Goal: Communication & Community: Answer question/provide support

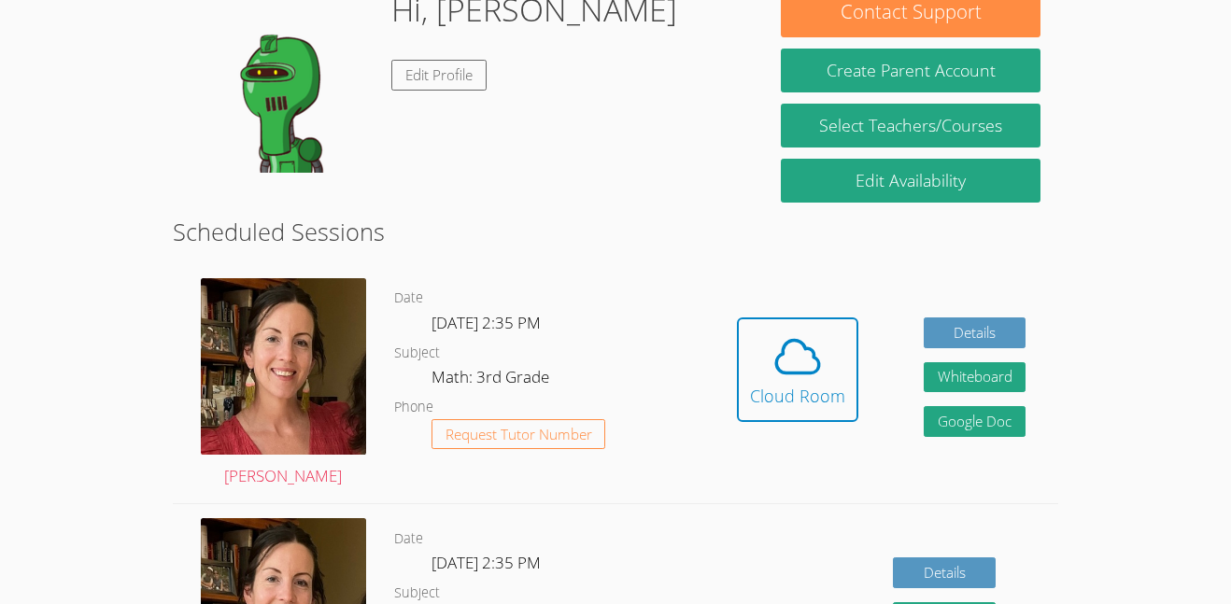
scroll to position [318, 0]
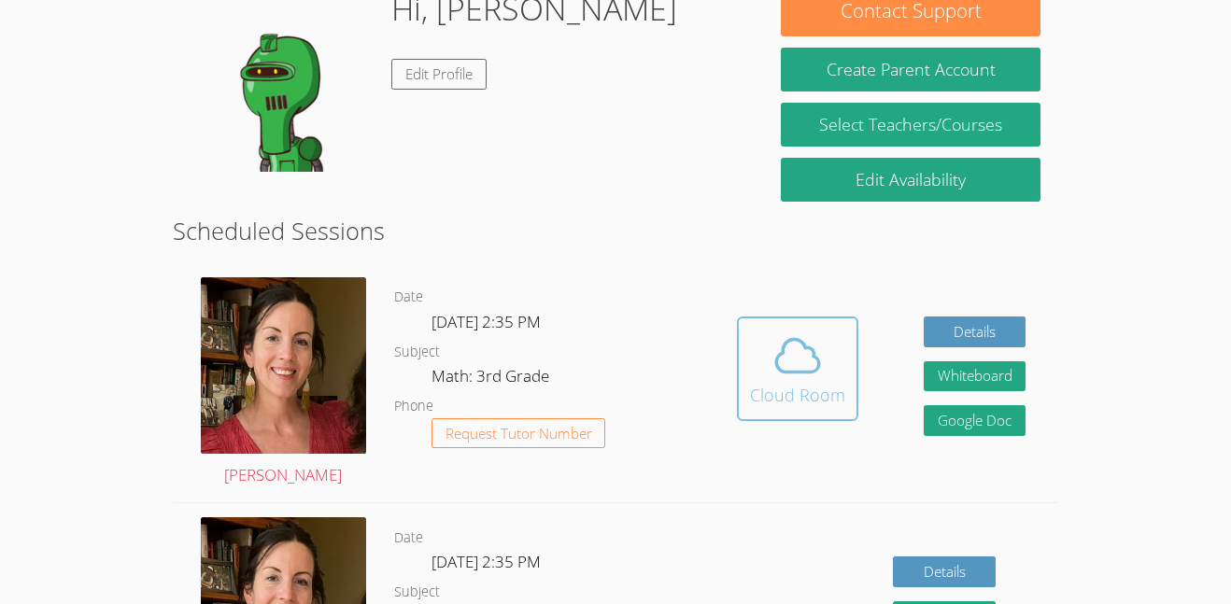
click at [786, 390] on div "Cloud Room" at bounding box center [797, 395] width 95 height 26
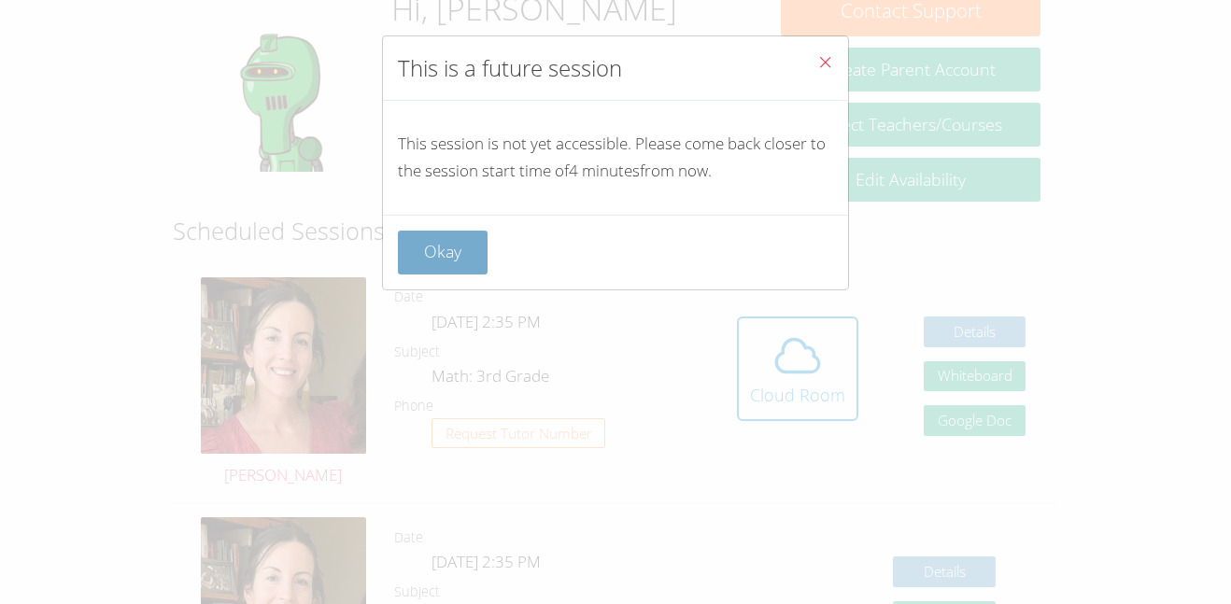
click at [443, 259] on button "Okay" at bounding box center [443, 253] width 90 height 44
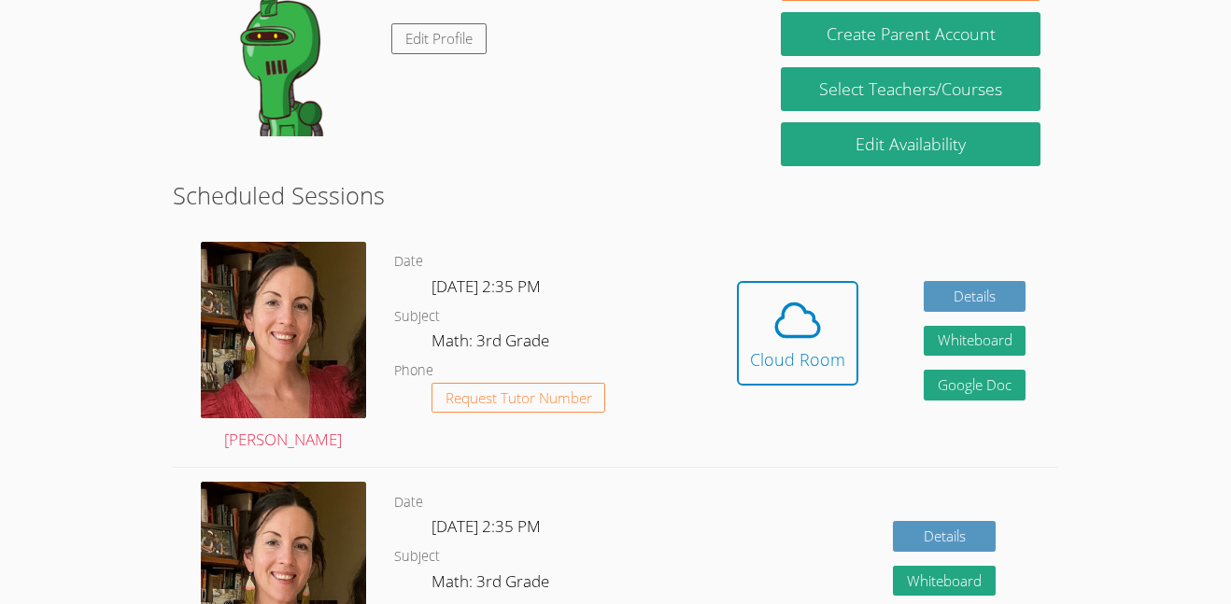
scroll to position [355, 0]
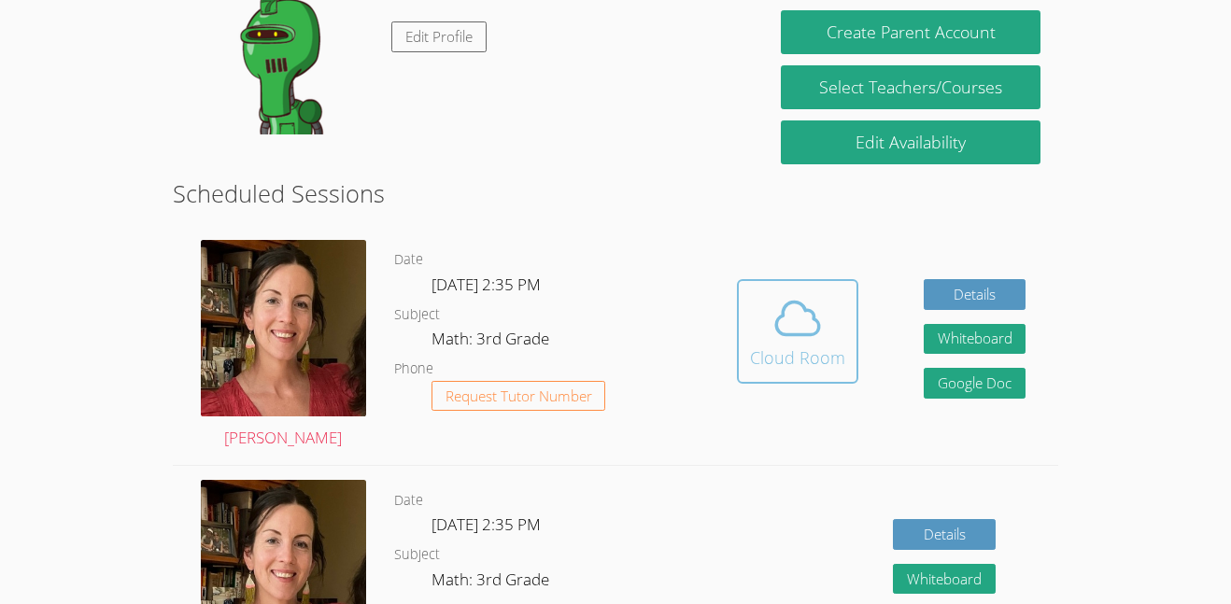
click at [842, 371] on div "Cloud Room" at bounding box center [797, 358] width 95 height 26
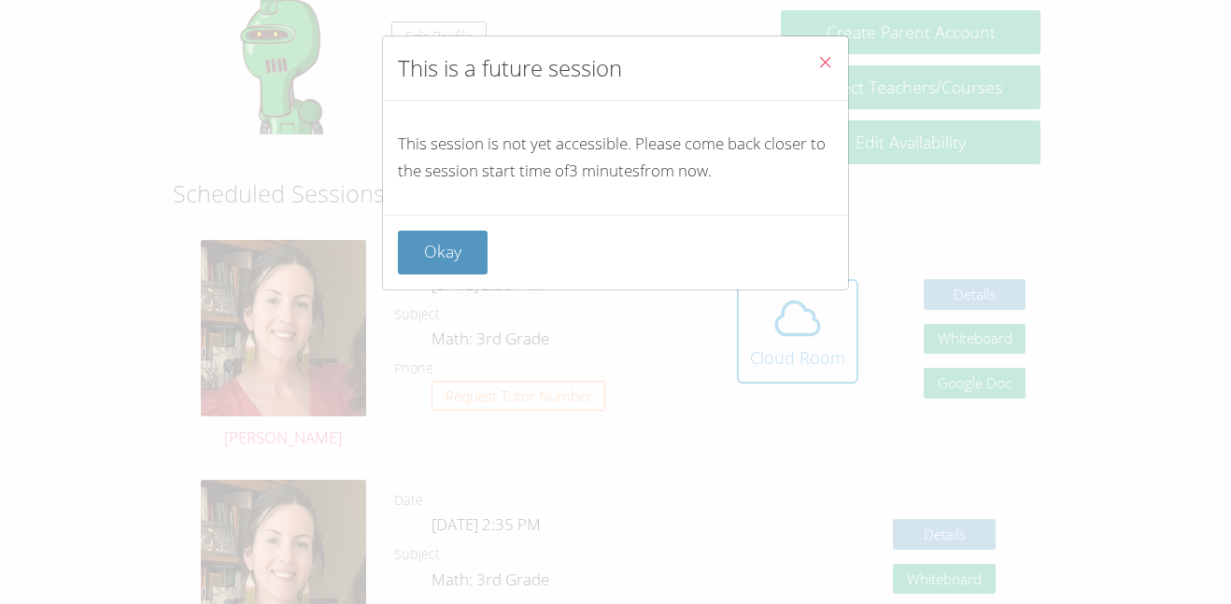
click at [448, 227] on div "Okay" at bounding box center [615, 252] width 465 height 75
click at [462, 253] on button "Okay" at bounding box center [443, 253] width 90 height 44
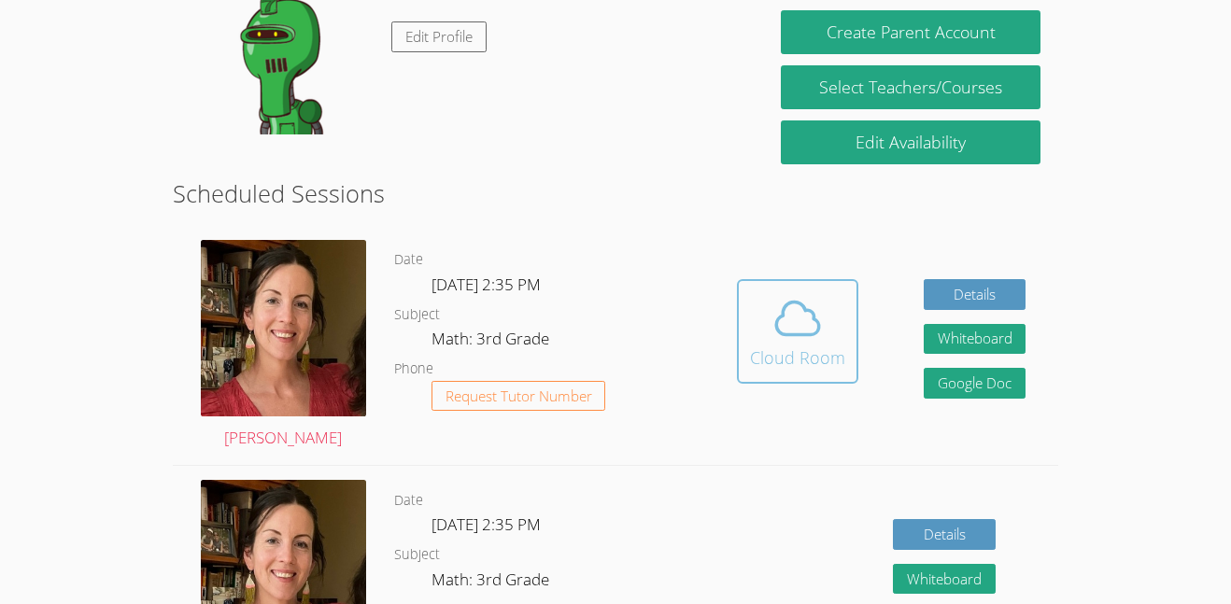
click at [791, 381] on button "Cloud Room" at bounding box center [797, 331] width 121 height 105
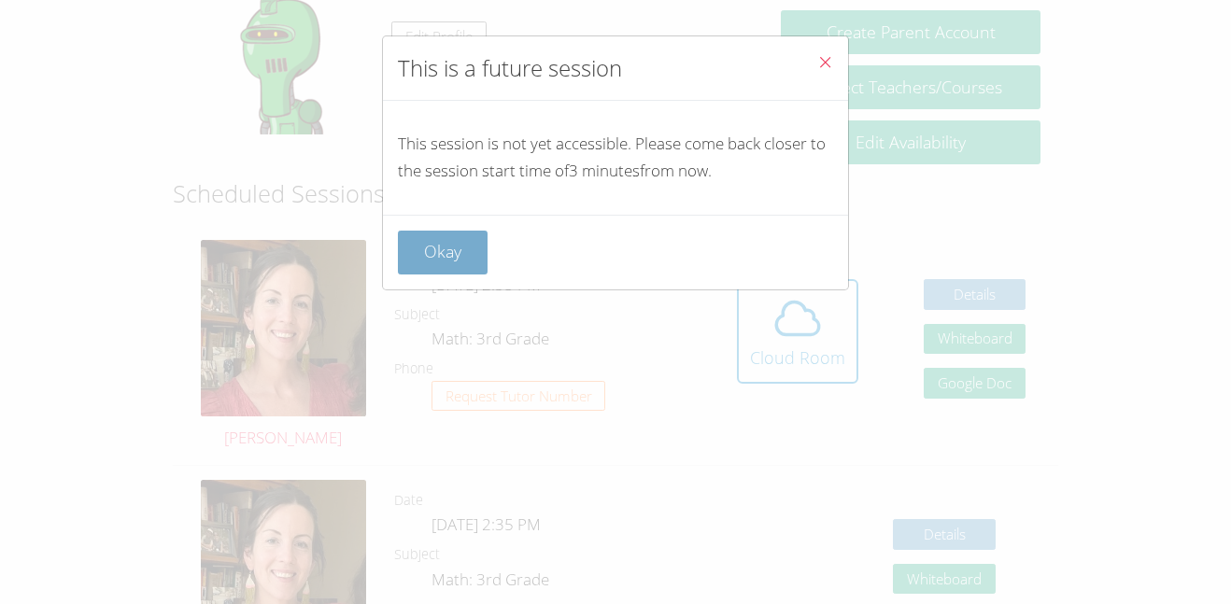
click at [470, 240] on button "Okay" at bounding box center [443, 253] width 90 height 44
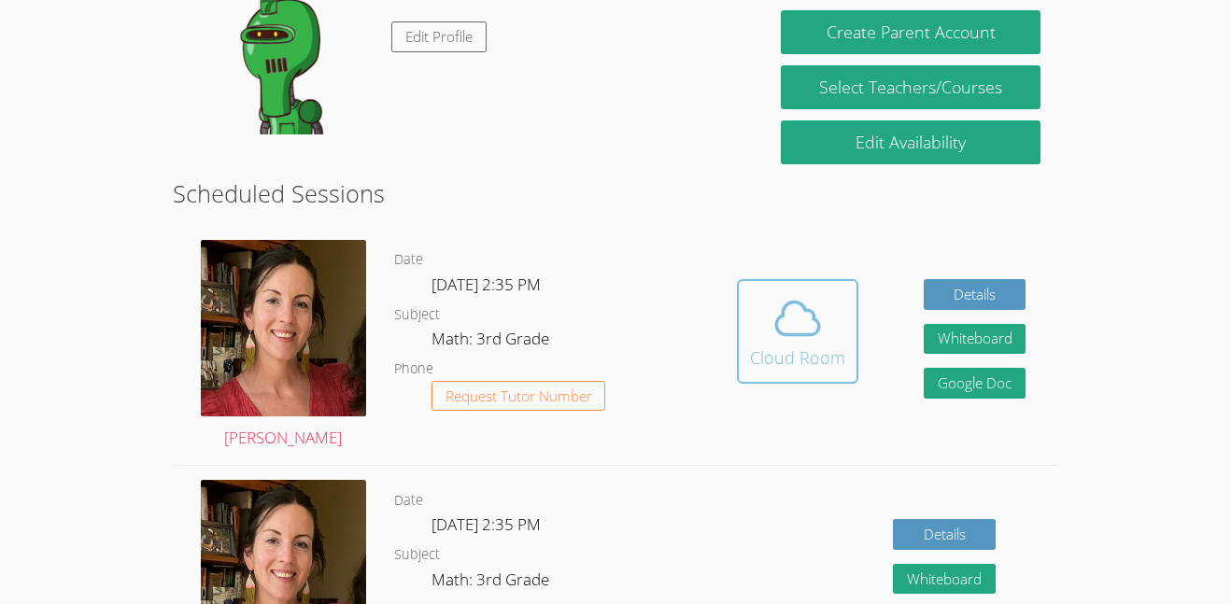
click at [849, 349] on button "Cloud Room" at bounding box center [797, 331] width 121 height 105
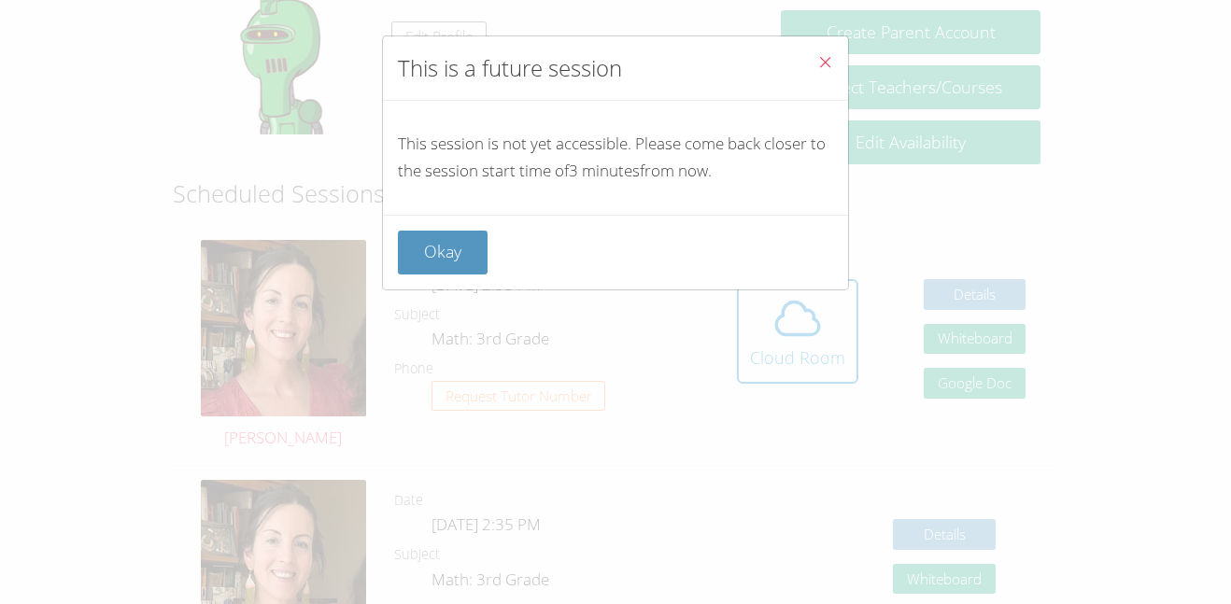
click at [370, 253] on div "This is a future session This session is not yet accessible. Please come back c…" at bounding box center [615, 302] width 1231 height 604
click at [448, 259] on button "Okay" at bounding box center [443, 253] width 90 height 44
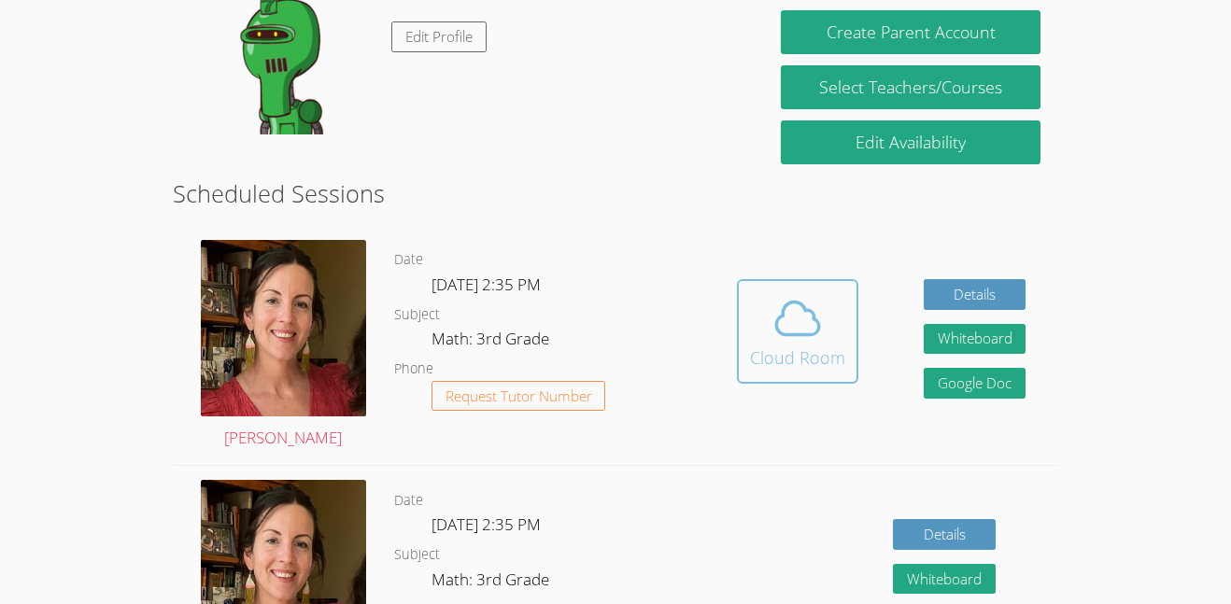
click at [841, 321] on span at bounding box center [797, 318] width 95 height 52
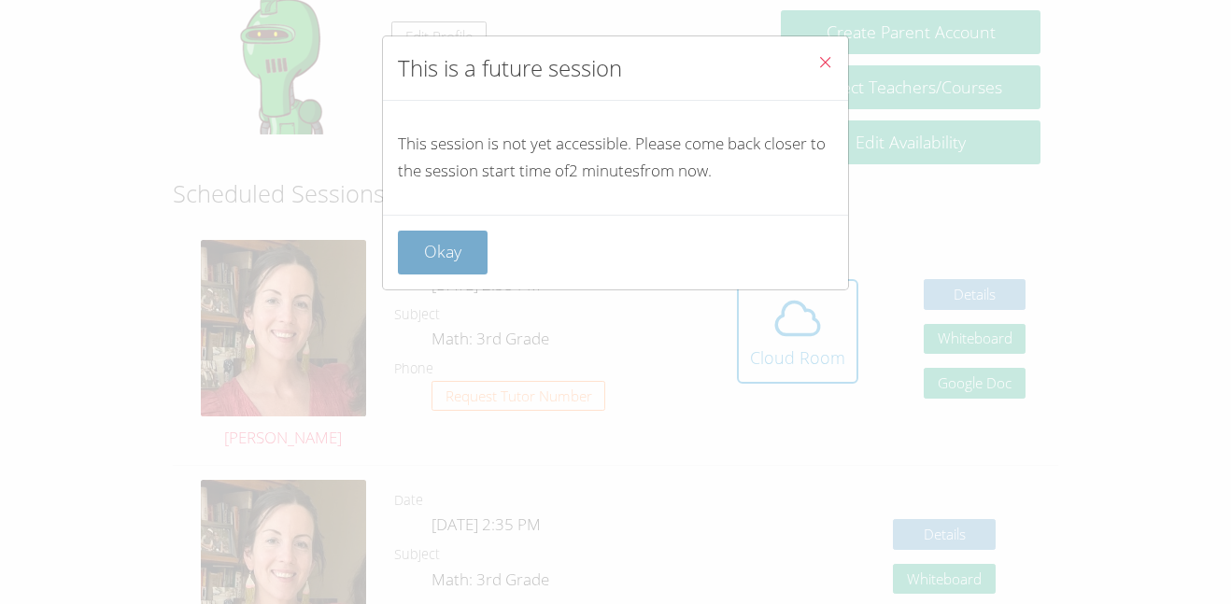
click at [405, 246] on button "Okay" at bounding box center [443, 253] width 90 height 44
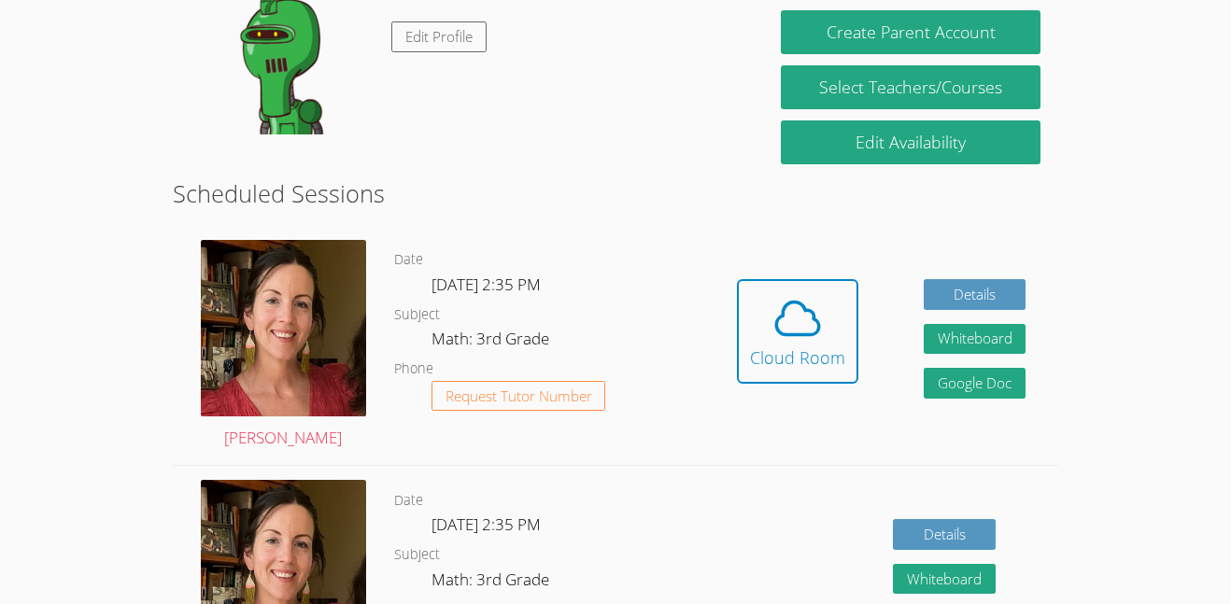
scroll to position [356, 0]
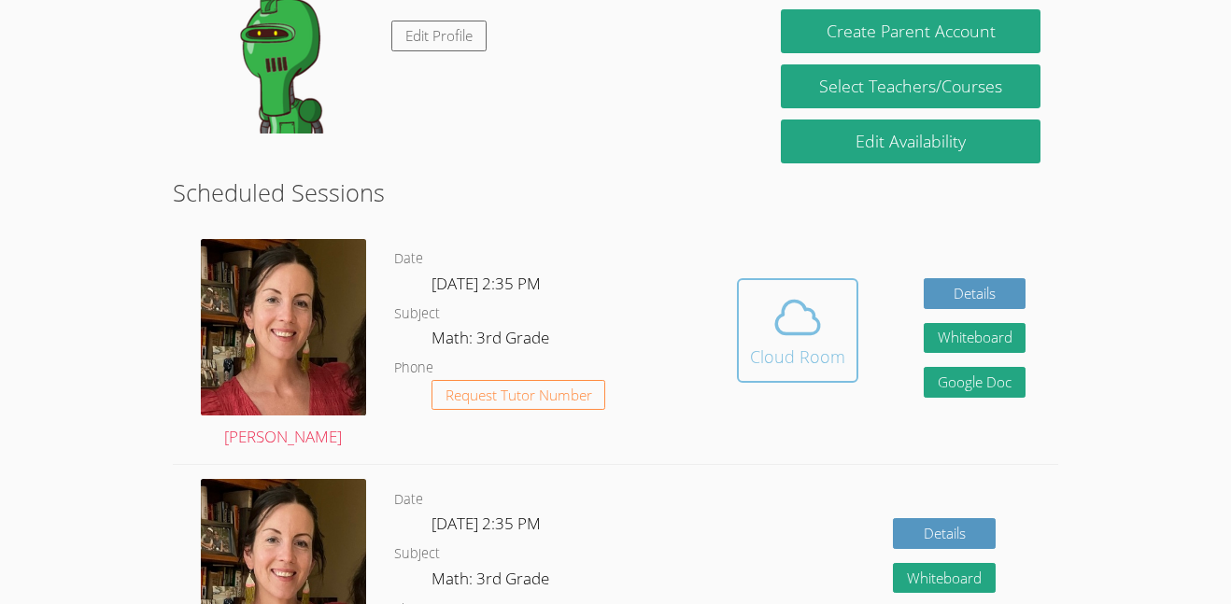
click at [833, 355] on div "Cloud Room" at bounding box center [797, 357] width 95 height 26
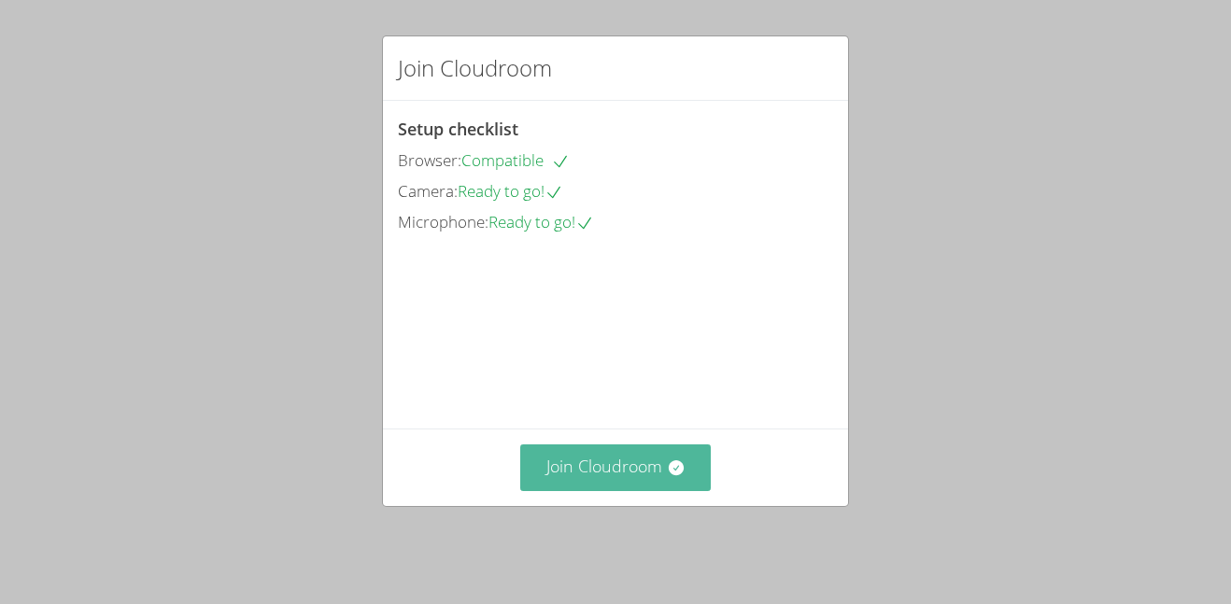
click at [664, 490] on button "Join Cloudroom" at bounding box center [615, 468] width 191 height 46
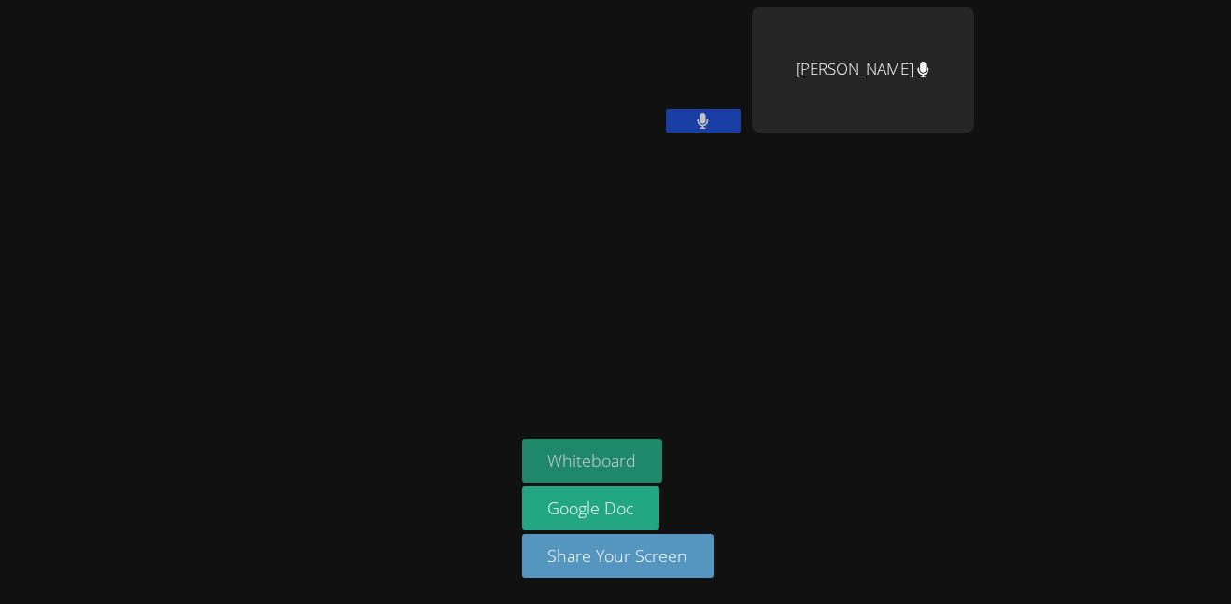
click at [628, 454] on button "Whiteboard" at bounding box center [592, 461] width 141 height 44
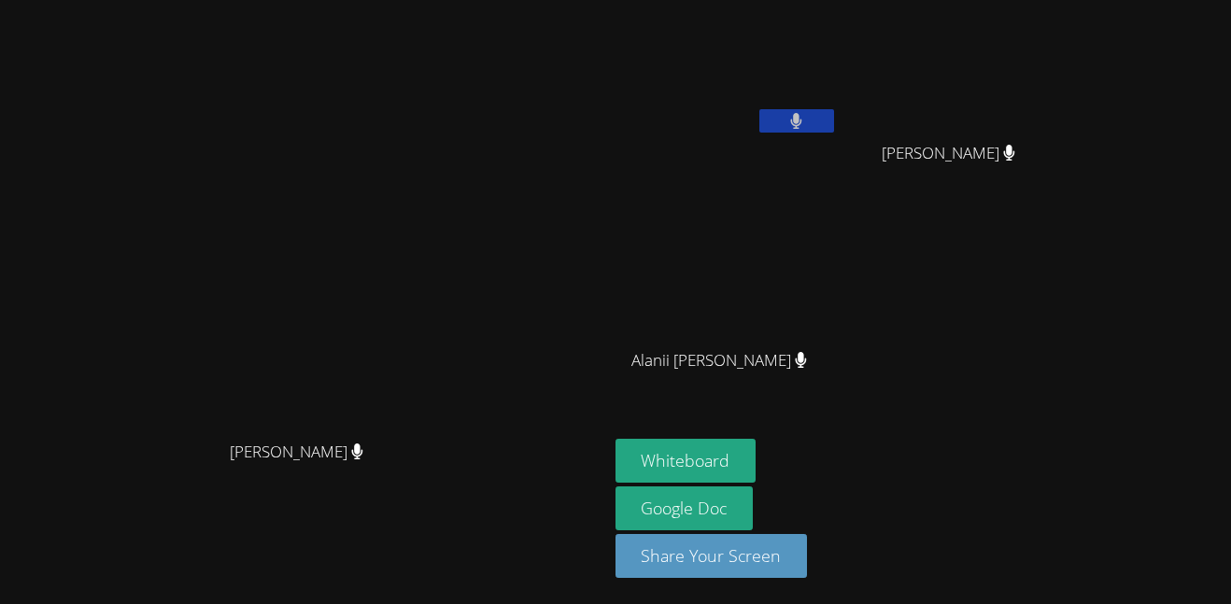
click at [1015, 162] on span "[PERSON_NAME]" at bounding box center [949, 153] width 134 height 27
click at [1015, 165] on span "[PERSON_NAME]" at bounding box center [949, 153] width 134 height 27
click at [1067, 57] on video at bounding box center [956, 69] width 222 height 125
drag, startPoint x: 1175, startPoint y: 65, endPoint x: 1167, endPoint y: 154, distance: 89.0
click at [1067, 154] on div "[PERSON_NAME] [PERSON_NAME]" at bounding box center [956, 107] width 222 height 200
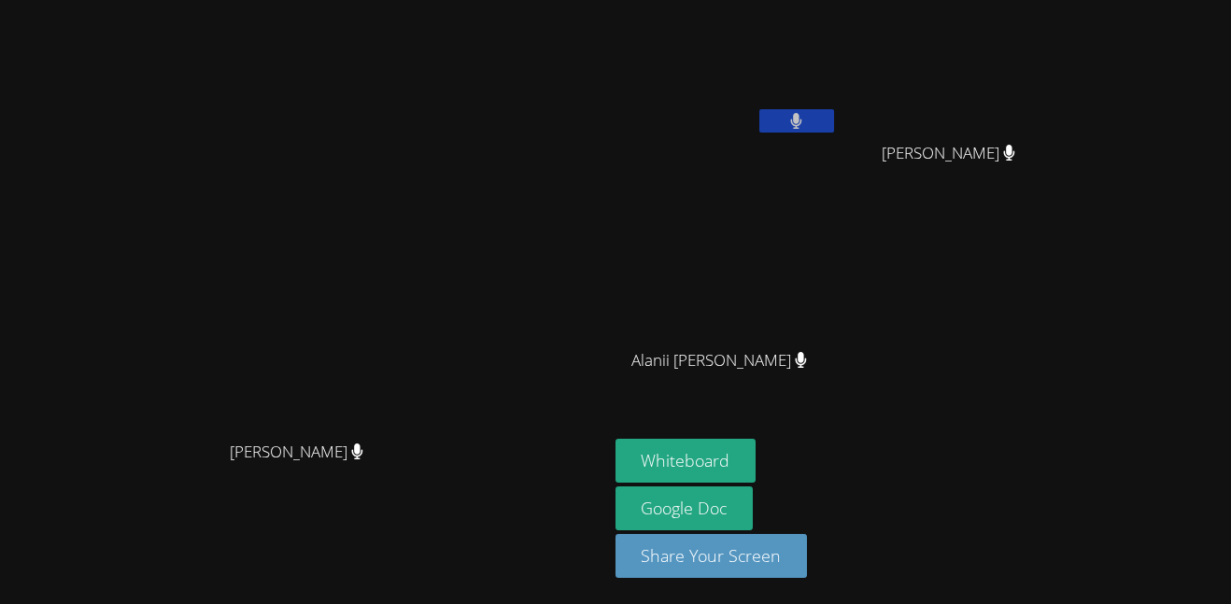
click at [807, 360] on span "Alanii [PERSON_NAME]" at bounding box center [719, 360] width 176 height 27
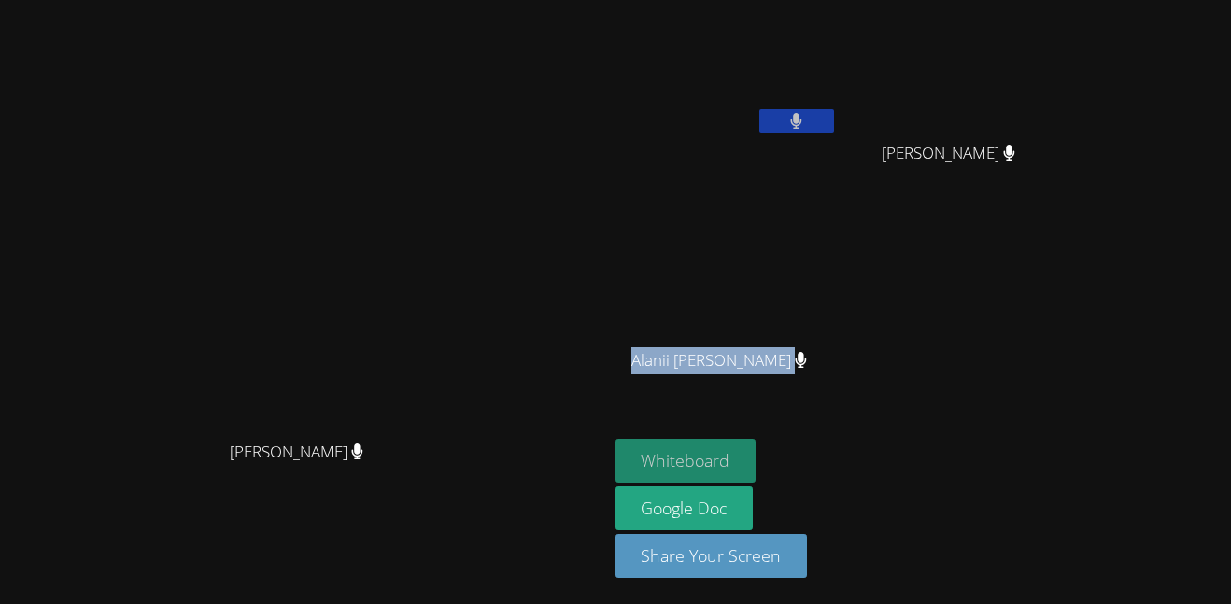
click at [756, 473] on button "Whiteboard" at bounding box center [685, 461] width 141 height 44
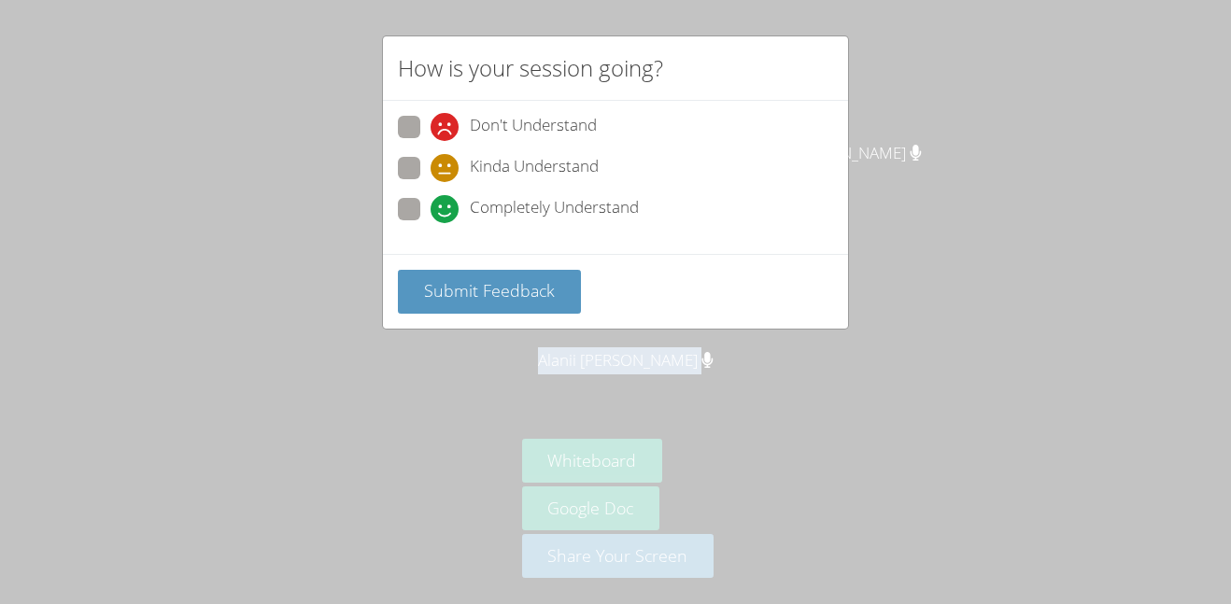
click at [556, 209] on span "Completely Understand" at bounding box center [554, 209] width 169 height 28
click at [446, 209] on input "Completely Understand" at bounding box center [439, 206] width 16 height 16
radio input "true"
click at [555, 213] on span "Completely Understand" at bounding box center [554, 209] width 169 height 28
click at [446, 213] on input "Completely Understand" at bounding box center [439, 206] width 16 height 16
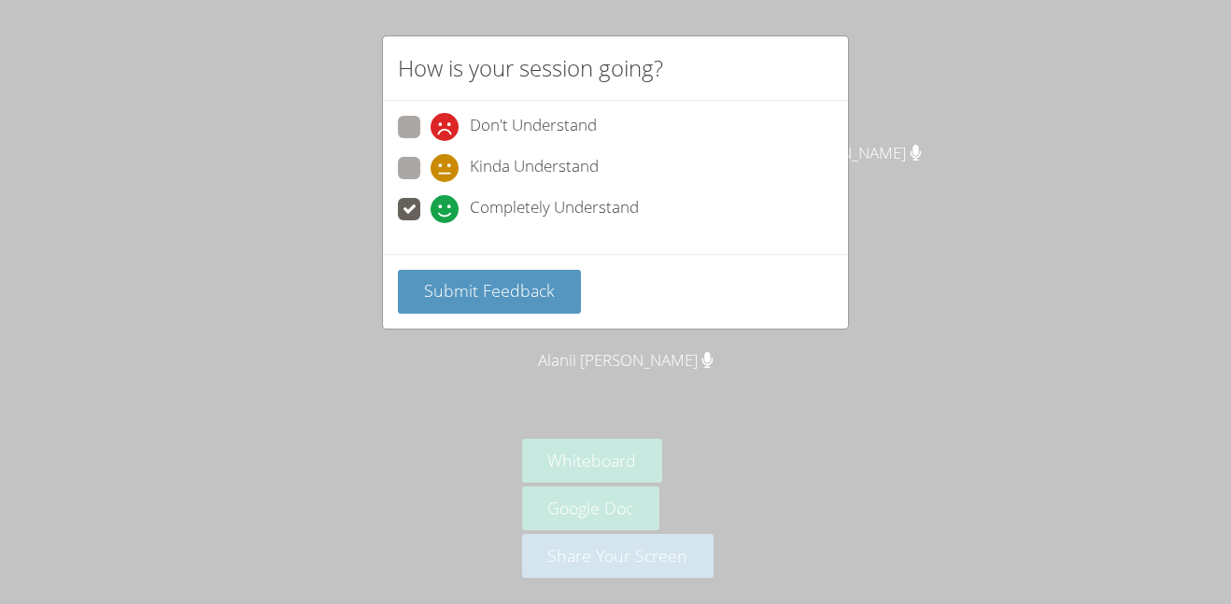
click at [553, 209] on span "Completely Understand" at bounding box center [554, 209] width 169 height 28
click at [446, 209] on input "Completely Understand" at bounding box center [439, 206] width 16 height 16
click at [527, 291] on span "Submit Feedback" at bounding box center [489, 290] width 131 height 22
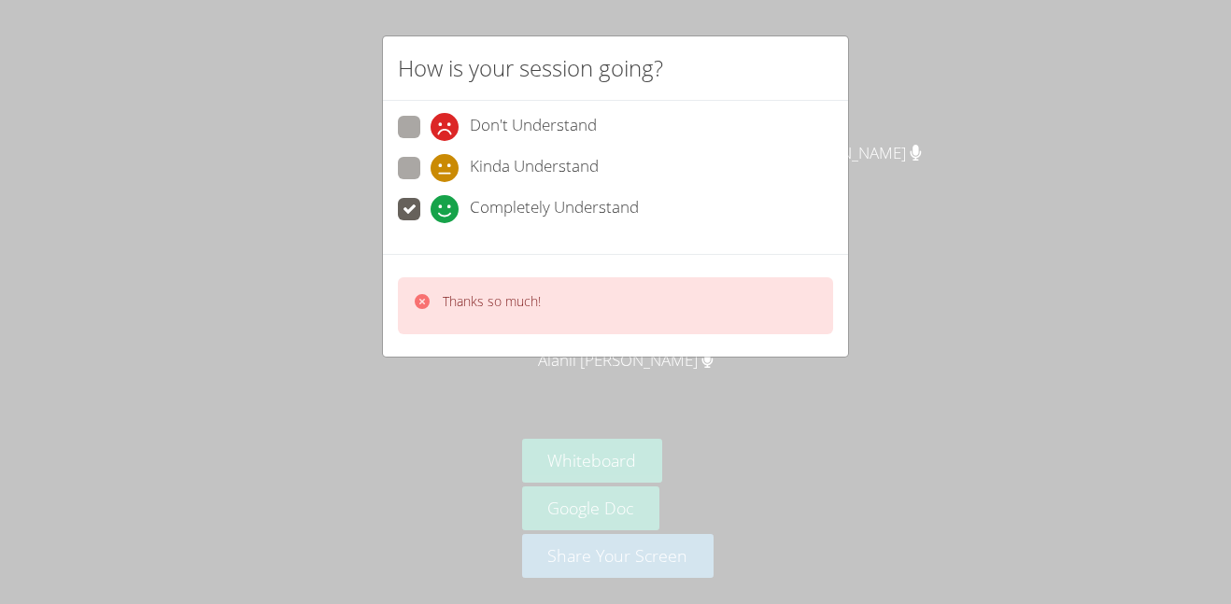
click at [272, 444] on div "How is your session going? Don't Understand Kinda Understand Completely Underst…" at bounding box center [615, 302] width 1231 height 604
click at [277, 442] on div "How is your session going? Don't Understand Kinda Understand Completely Underst…" at bounding box center [615, 302] width 1231 height 604
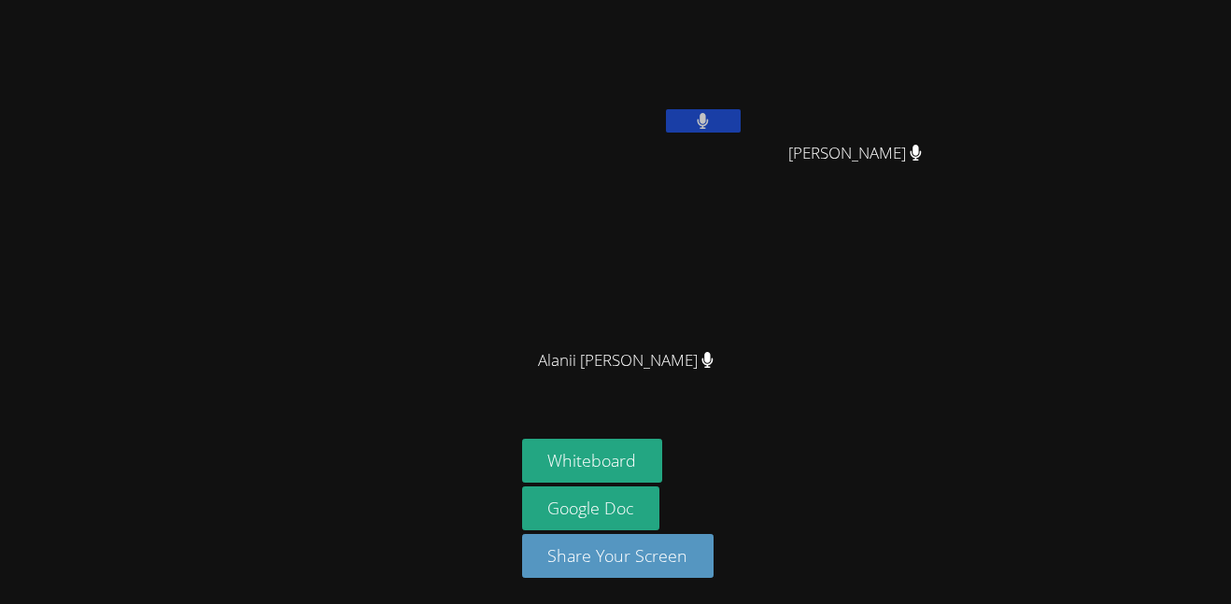
click at [281, 443] on div at bounding box center [257, 301] width 500 height 589
